Goal: Task Accomplishment & Management: Use online tool/utility

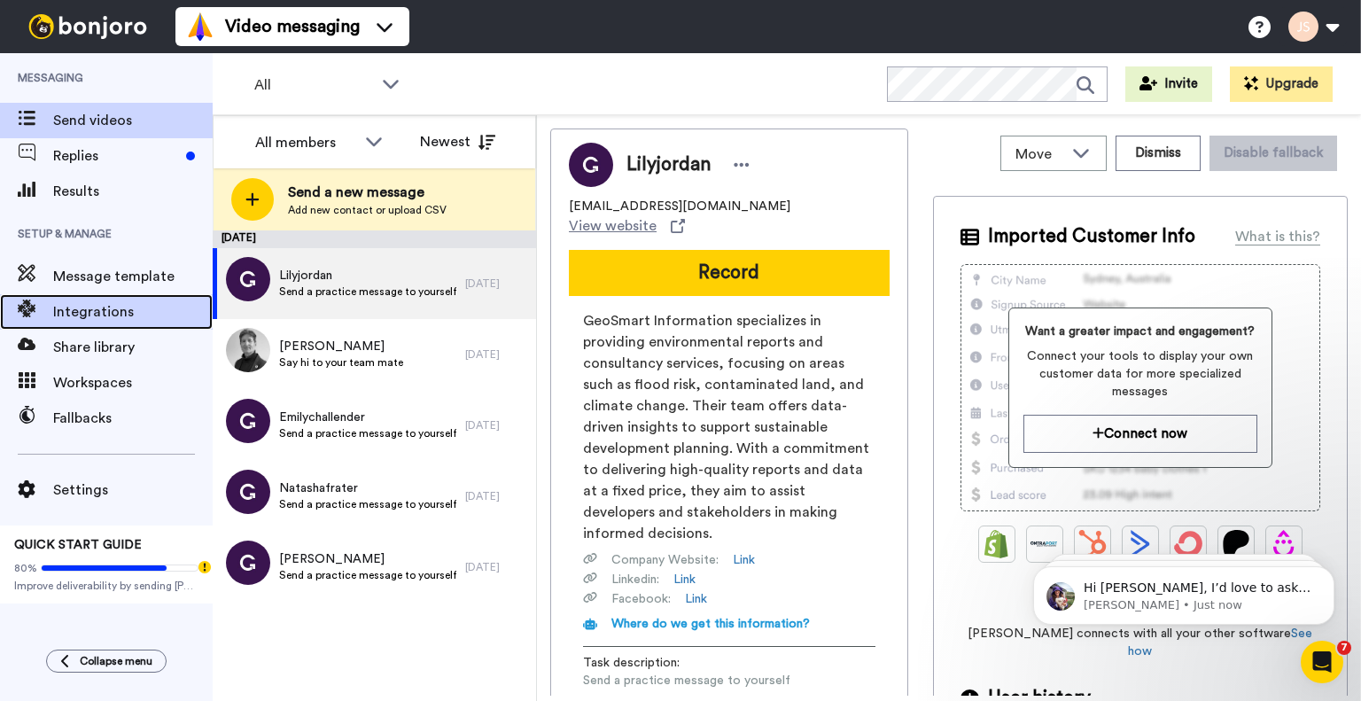
click at [106, 314] on span "Integrations" at bounding box center [132, 311] width 159 height 21
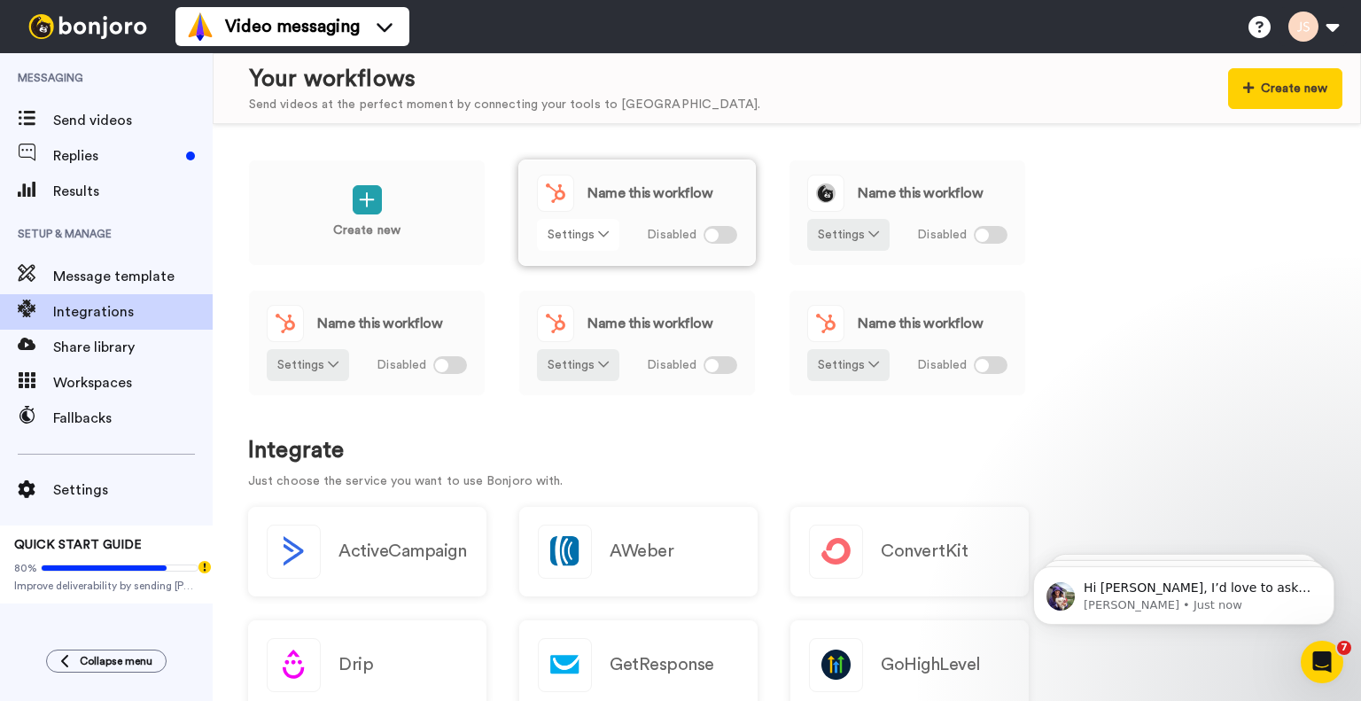
click at [606, 233] on icon at bounding box center [603, 234] width 11 height 12
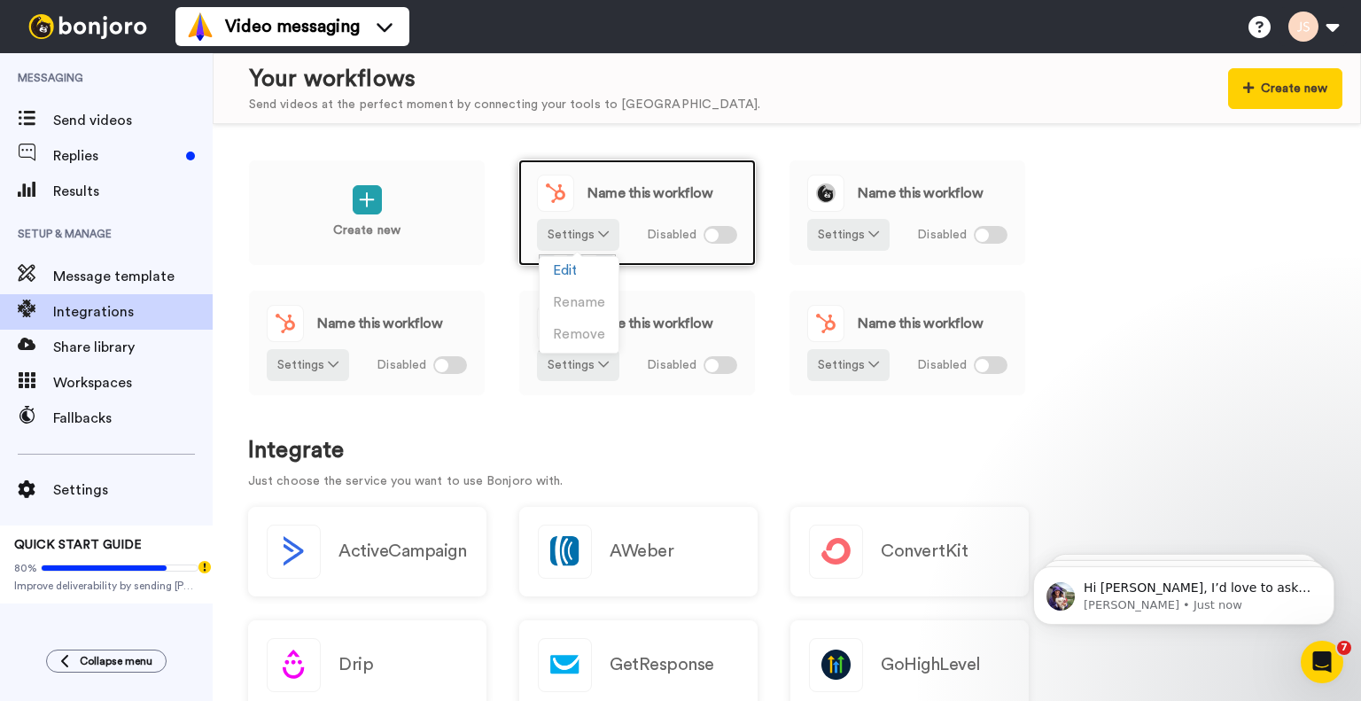
click at [631, 205] on div "Name this workflow" at bounding box center [637, 193] width 200 height 37
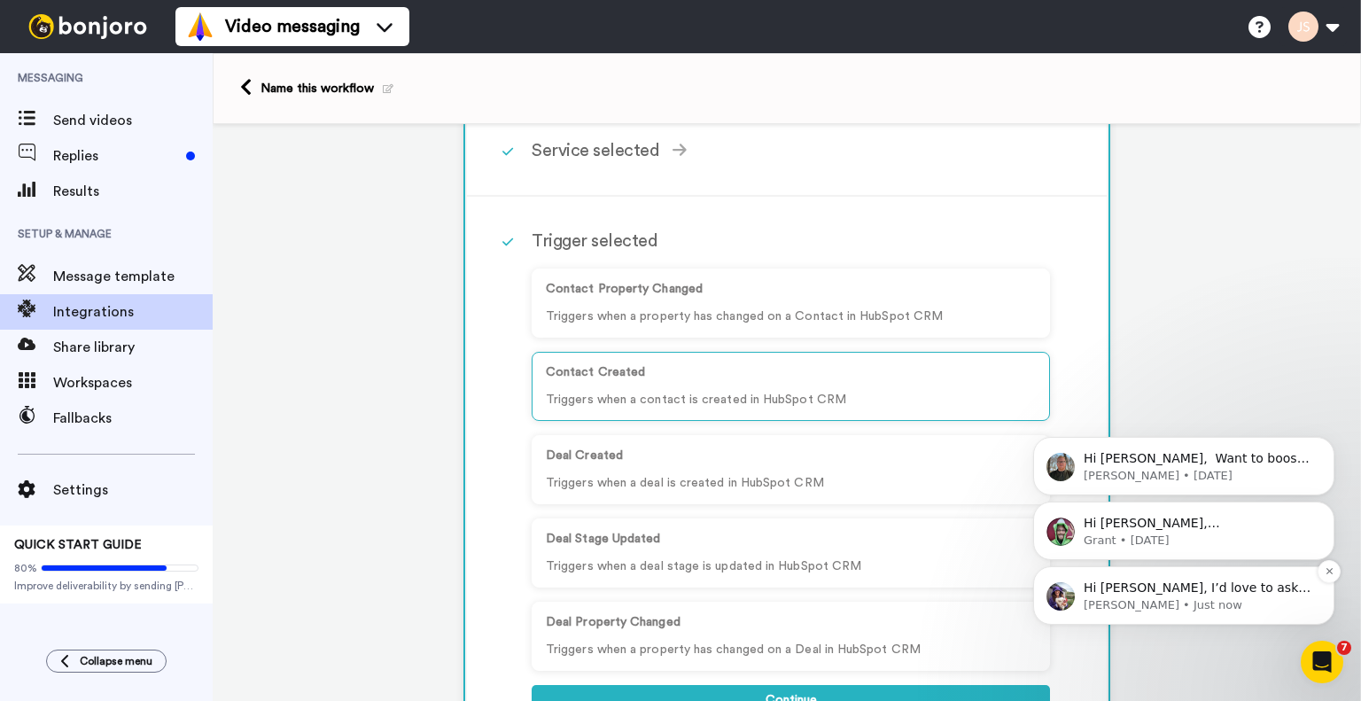
click at [1114, 580] on p "Hi [PERSON_NAME], I’d love to ask you a quick question: If [PERSON_NAME] could …" at bounding box center [1197, 588] width 229 height 18
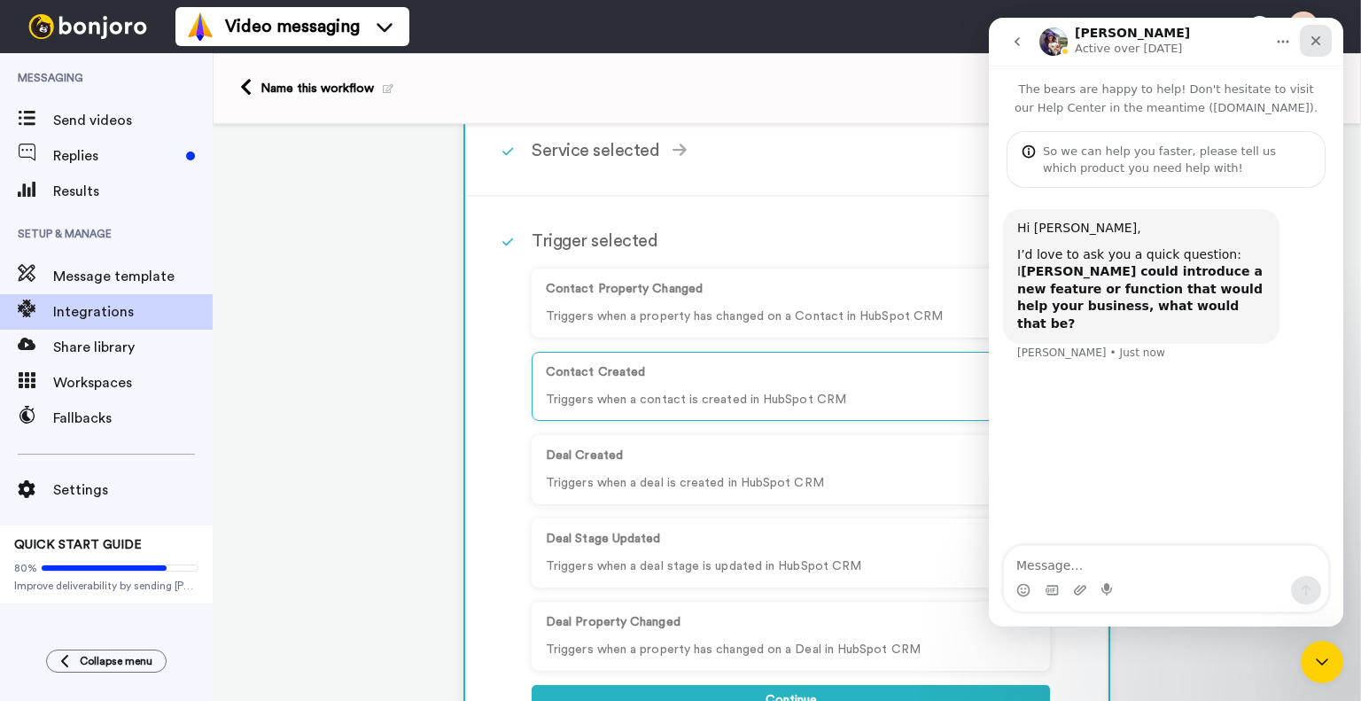
click at [1308, 44] on div "Close" at bounding box center [1316, 41] width 32 height 32
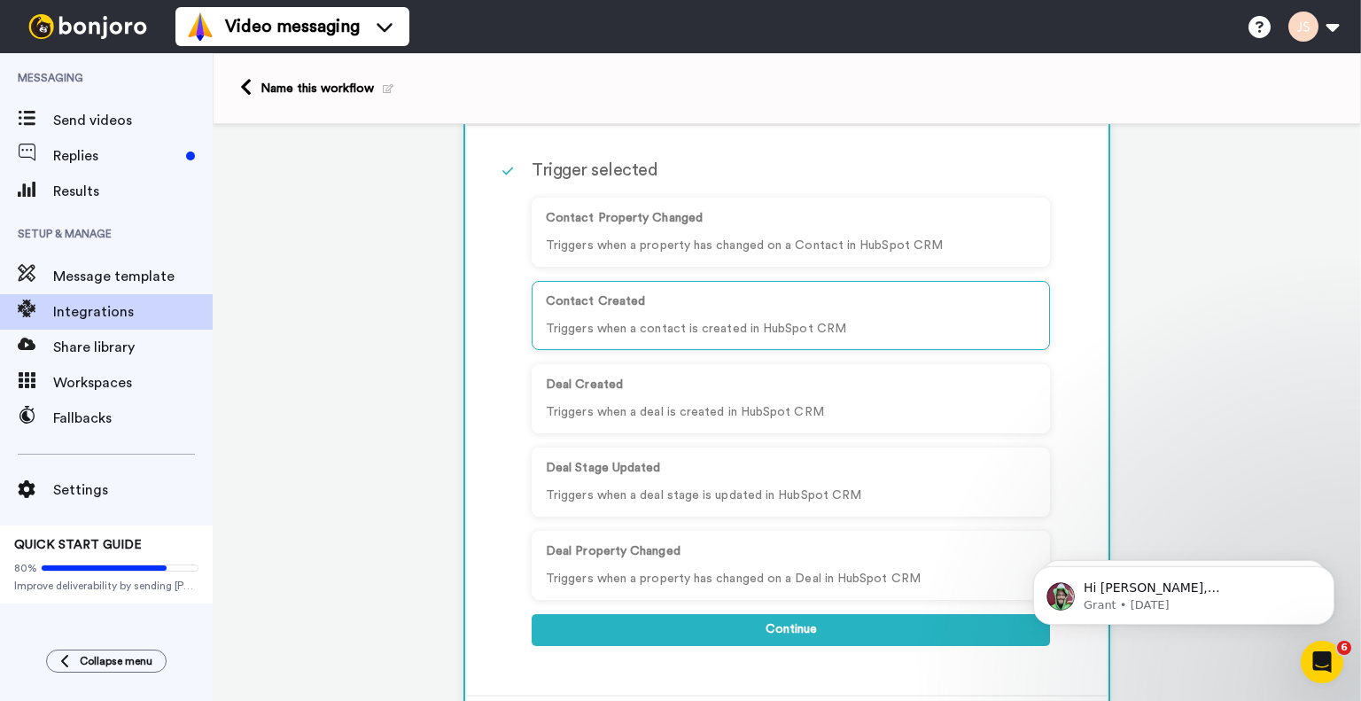
scroll to position [170, 0]
